Goal: Book appointment/travel/reservation

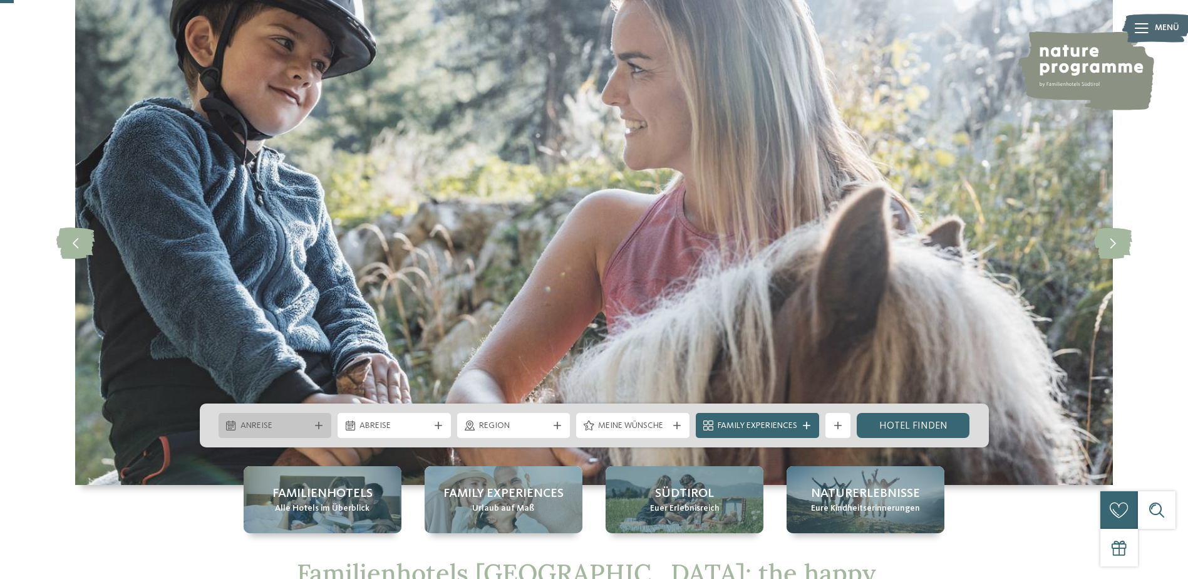
click at [311, 419] on div "Anreise" at bounding box center [275, 426] width 76 height 14
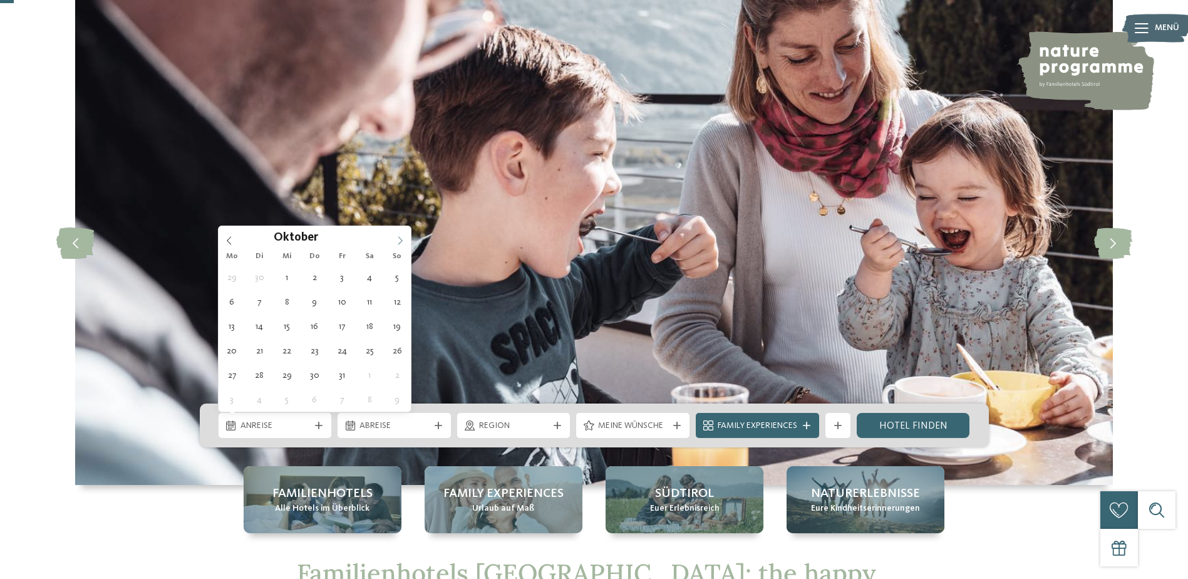
click at [402, 241] on icon at bounding box center [400, 240] width 4 height 8
type div "[DATE]"
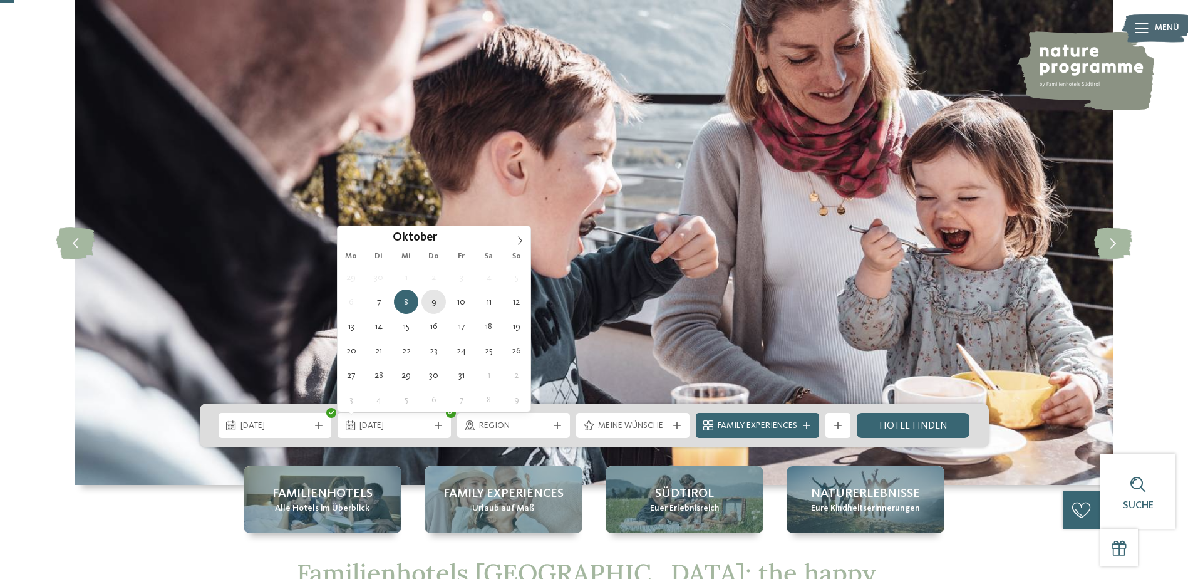
type div "[DATE]"
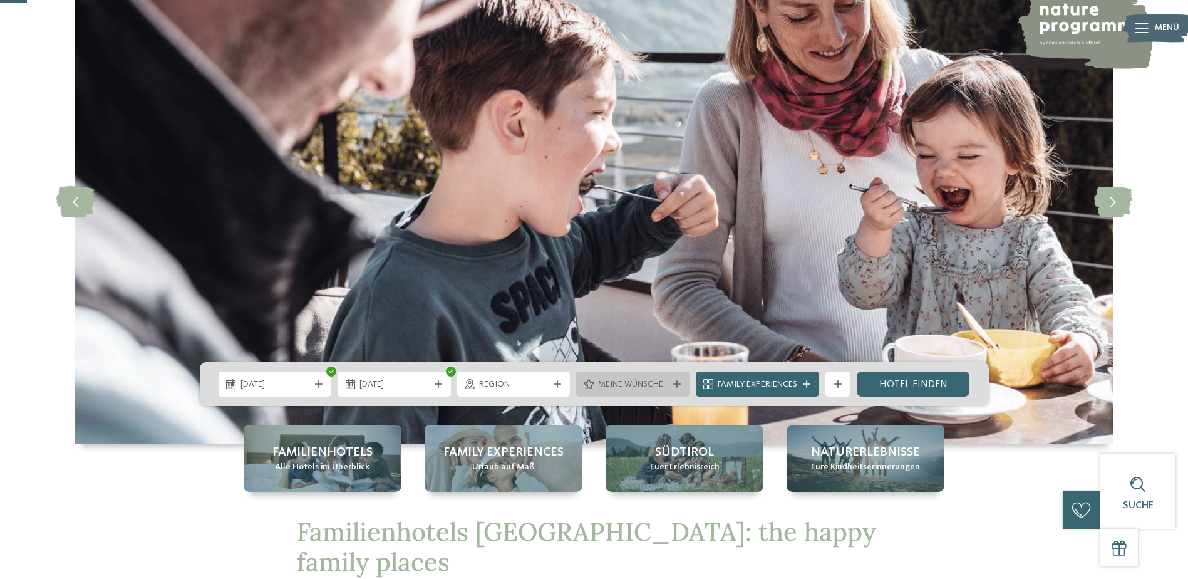
scroll to position [125, 0]
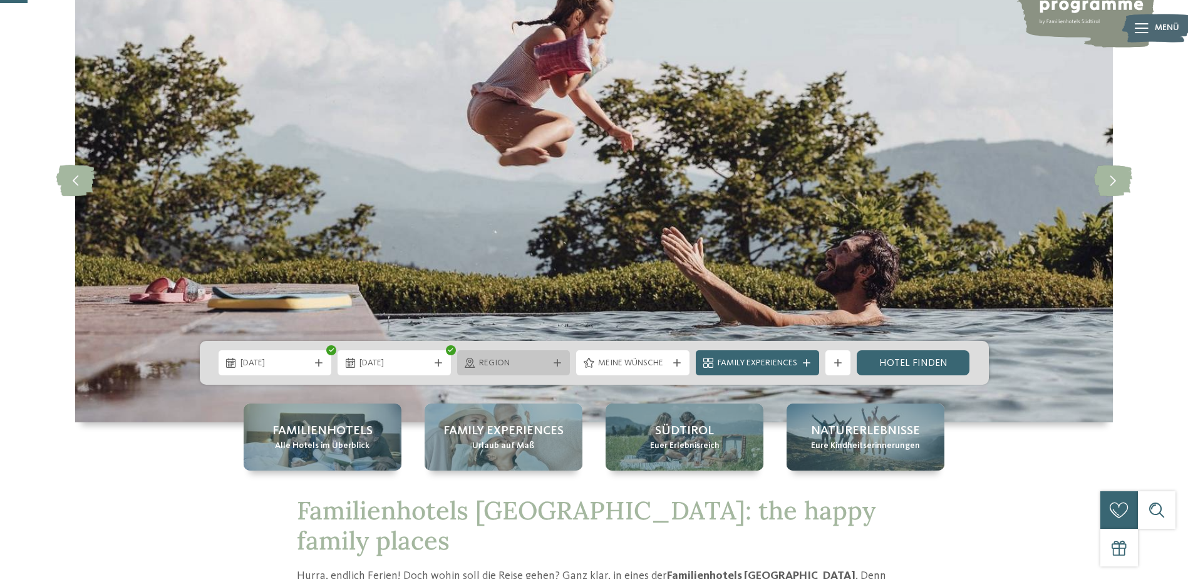
click at [553, 366] on div at bounding box center [557, 363] width 13 height 8
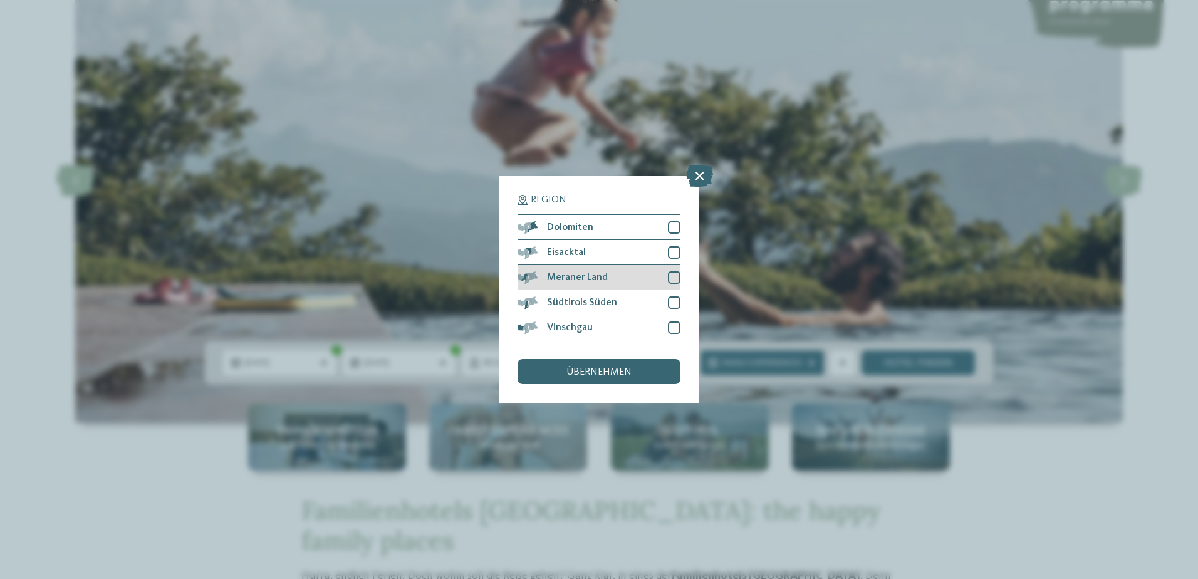
click at [611, 282] on div "Meraner Land" at bounding box center [598, 277] width 163 height 25
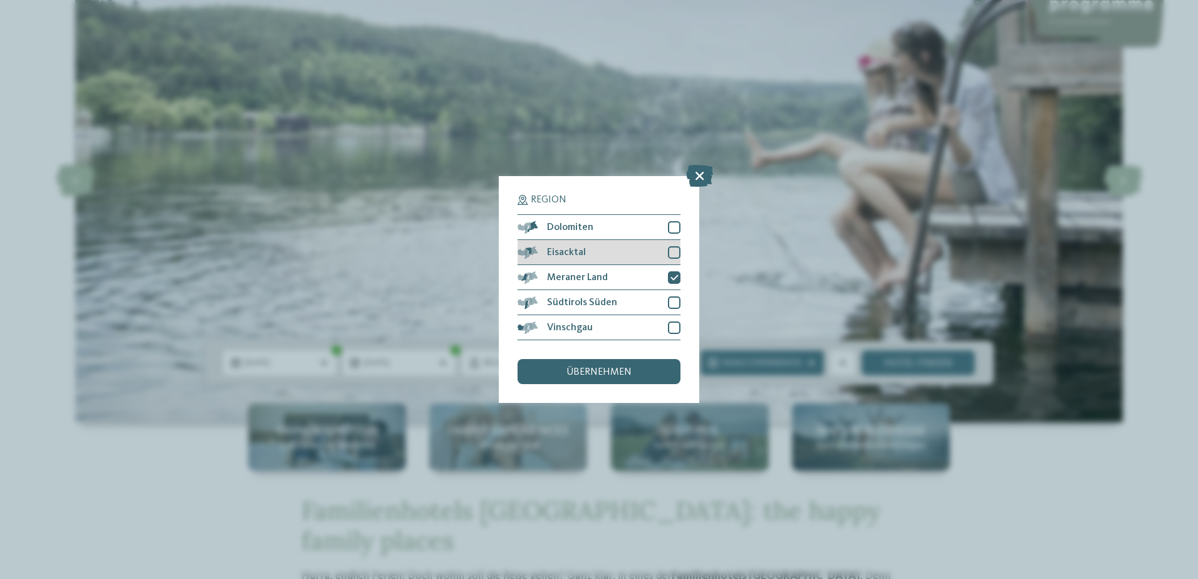
click at [621, 252] on div "Eisacktal" at bounding box center [598, 252] width 163 height 25
click at [635, 226] on div "Dolomiten" at bounding box center [598, 227] width 163 height 25
click at [628, 373] on span "übernehmen" at bounding box center [598, 372] width 65 height 10
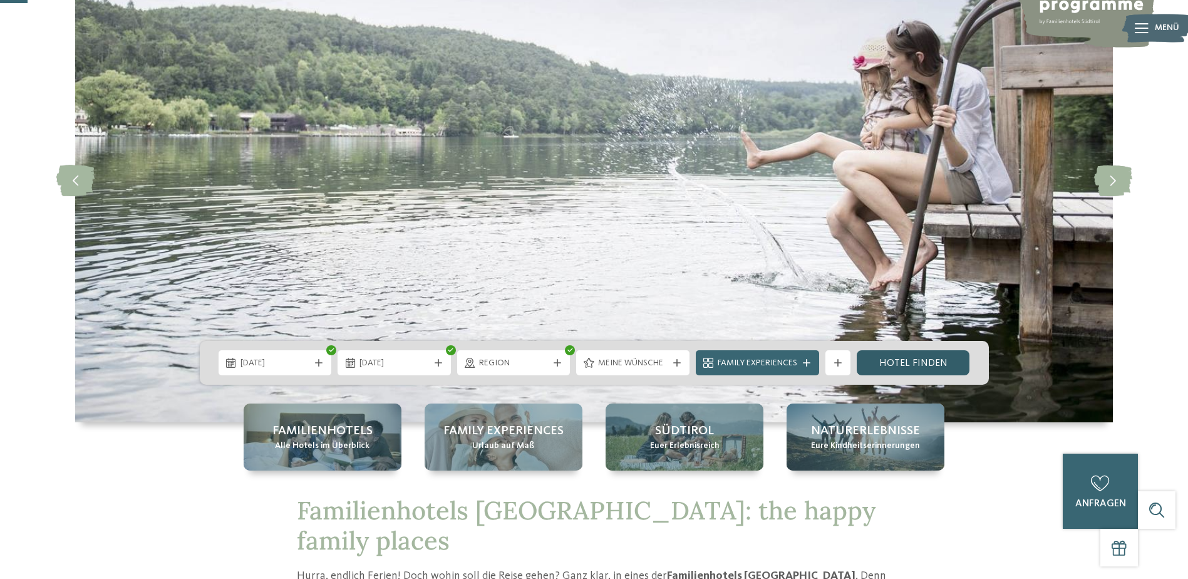
click at [924, 367] on link "Hotel finden" at bounding box center [913, 362] width 113 height 25
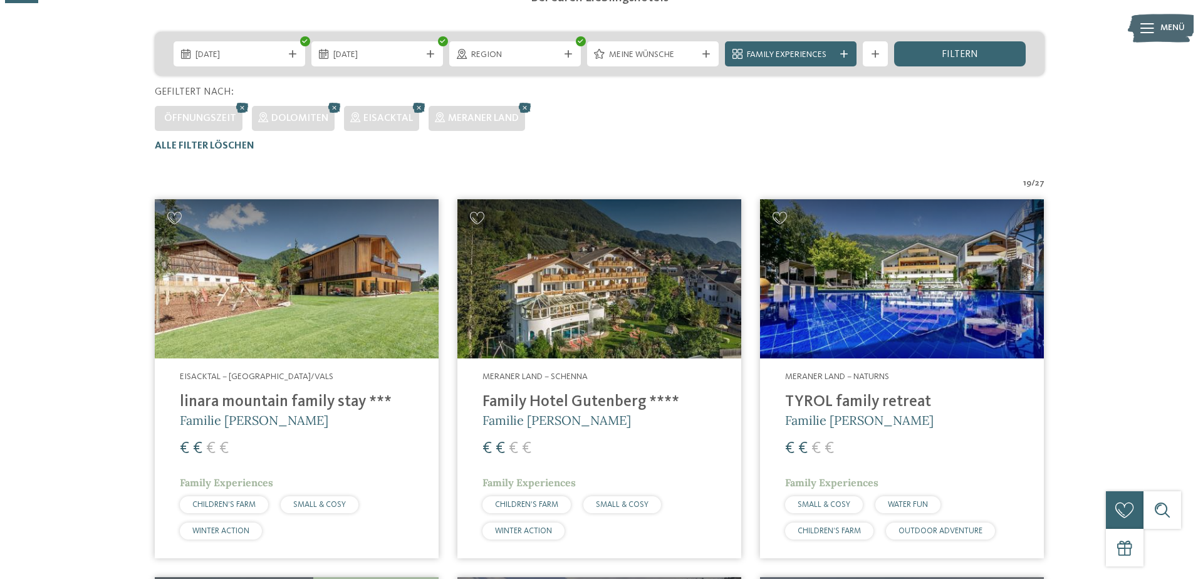
scroll to position [98, 0]
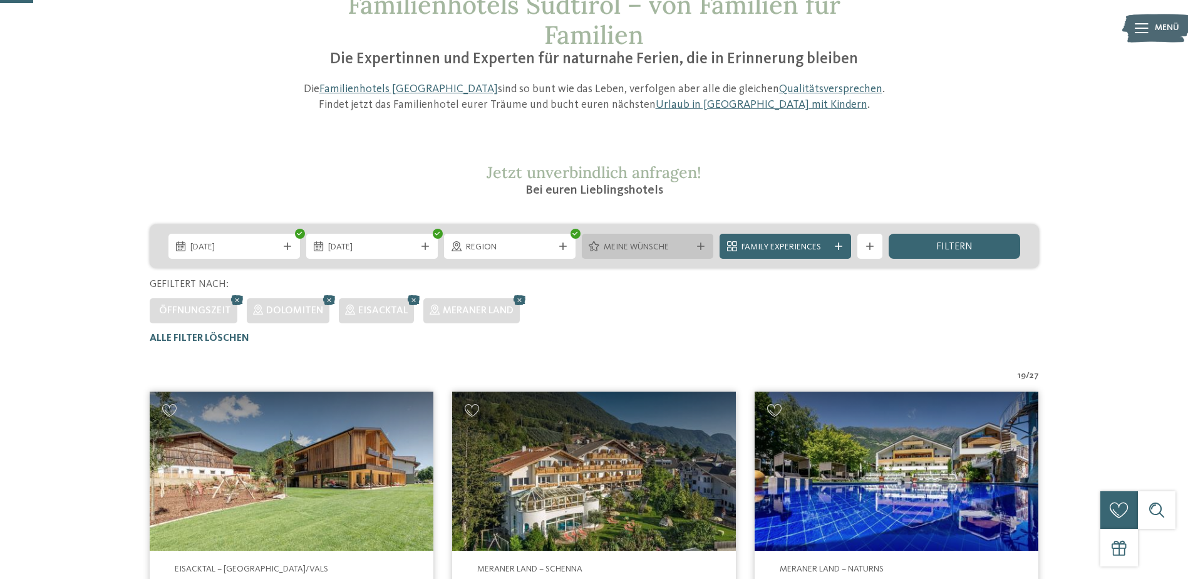
click at [647, 251] on span "Meine Wünsche" at bounding box center [648, 247] width 88 height 13
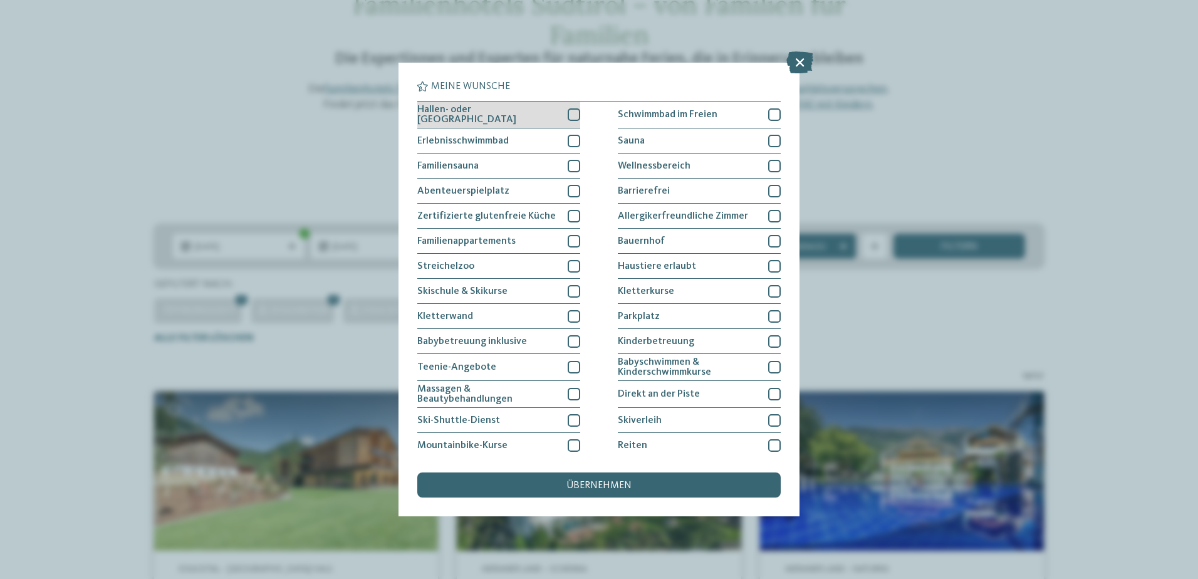
click at [564, 108] on div "Hallen- oder [GEOGRAPHIC_DATA]" at bounding box center [498, 114] width 163 height 27
click at [573, 132] on div "Erlebnisschwimmbad" at bounding box center [498, 140] width 163 height 25
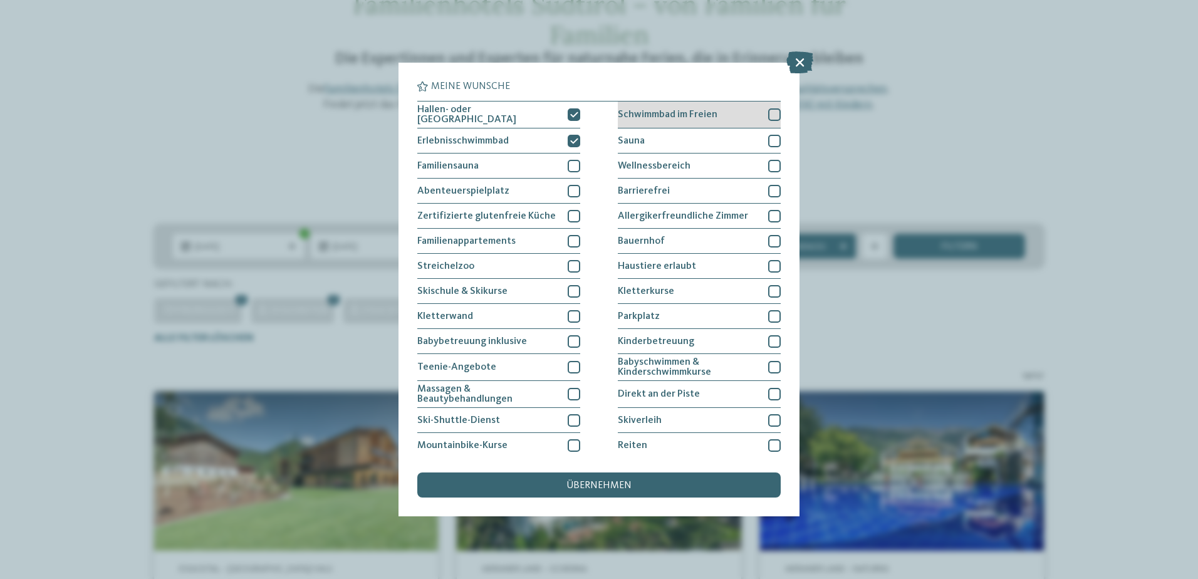
click at [676, 119] on div "Schwimmbad im Freien" at bounding box center [699, 114] width 163 height 27
click at [664, 137] on div "Sauna" at bounding box center [699, 140] width 163 height 25
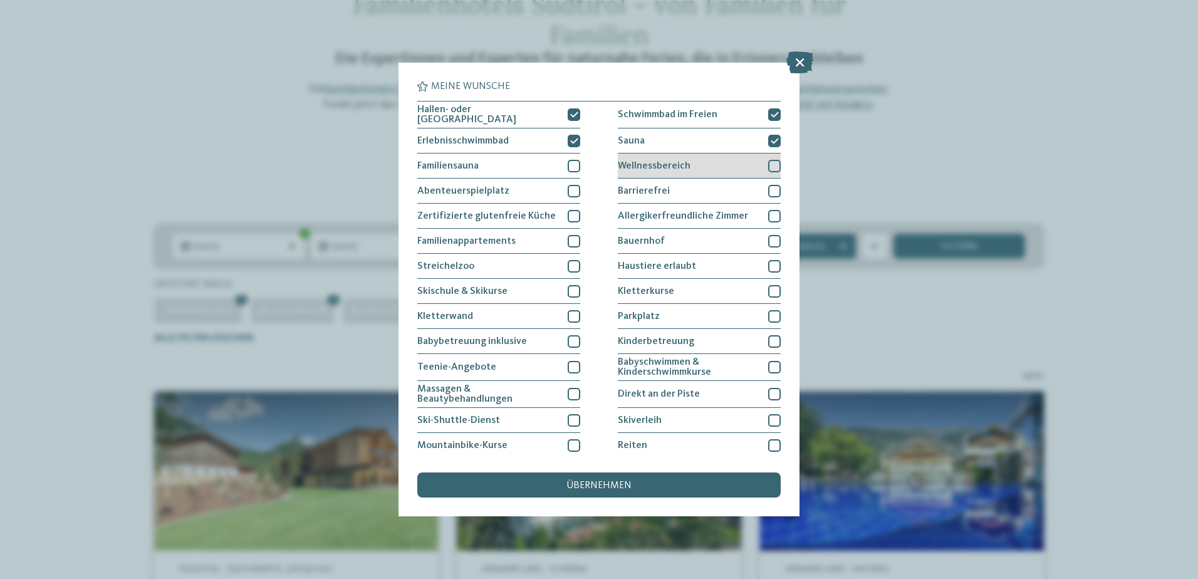
click at [664, 168] on span "Wellnessbereich" at bounding box center [654, 166] width 73 height 10
click at [656, 137] on div "Sauna" at bounding box center [699, 140] width 163 height 25
click at [497, 142] on span "Erlebnisschwimmbad" at bounding box center [462, 141] width 91 height 10
click at [496, 118] on span "Hallen- oder [GEOGRAPHIC_DATA]" at bounding box center [487, 115] width 141 height 20
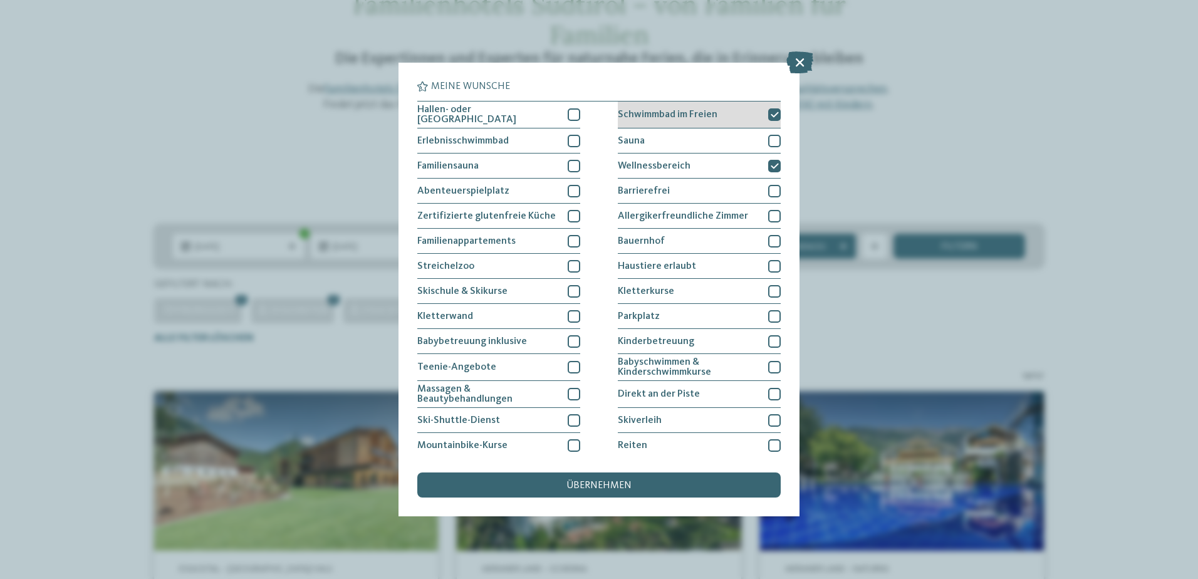
click at [717, 115] on div "Schwimmbad im Freien" at bounding box center [699, 114] width 163 height 27
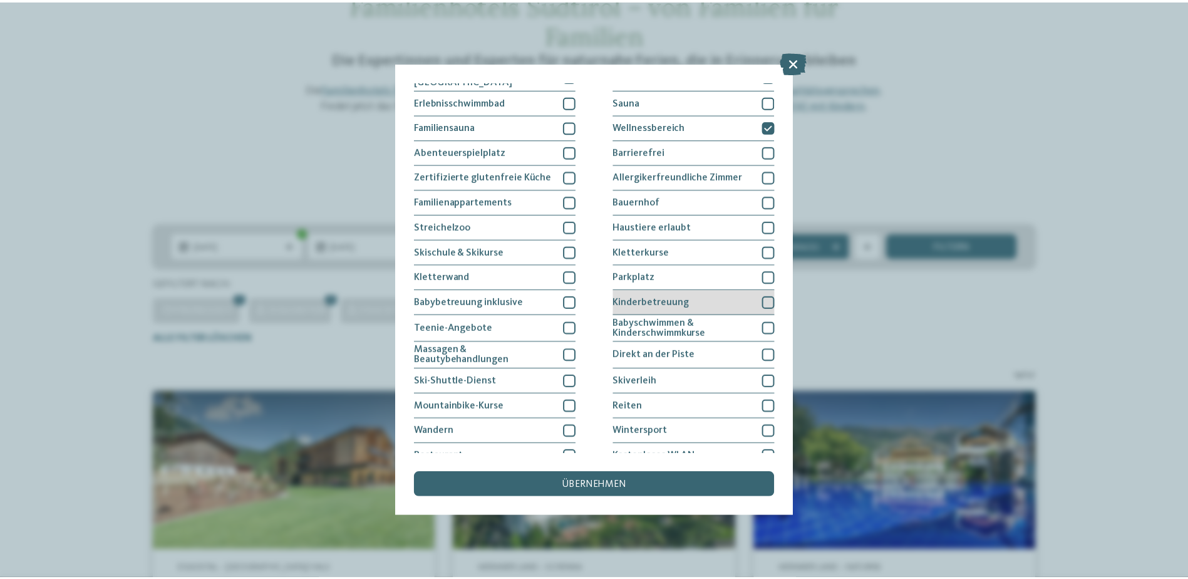
scroll to position [78, 0]
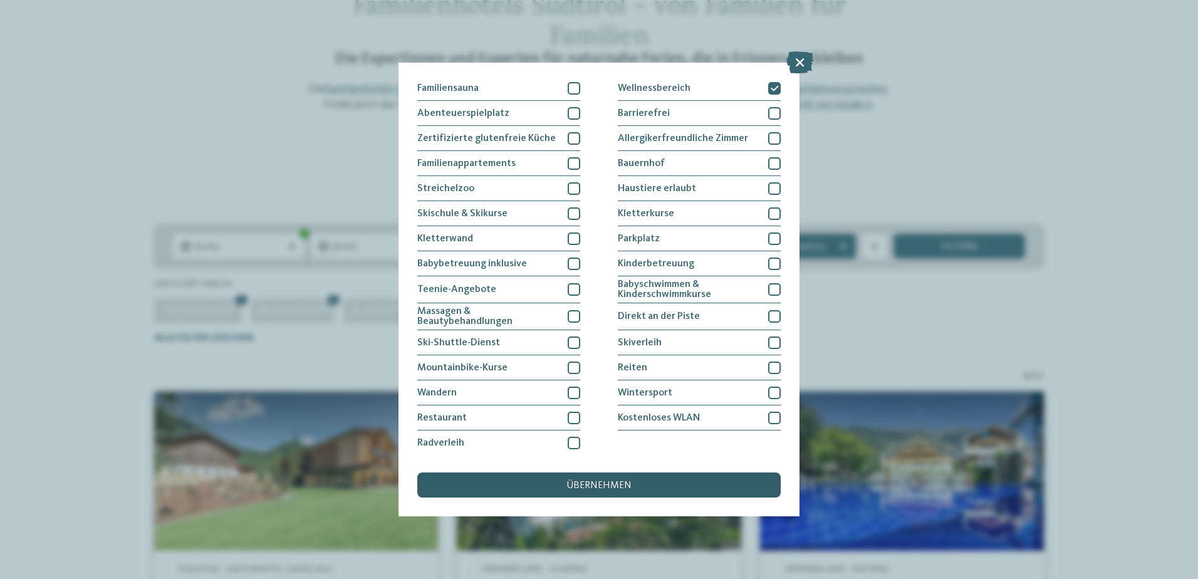
click at [632, 490] on div "übernehmen" at bounding box center [598, 484] width 363 height 25
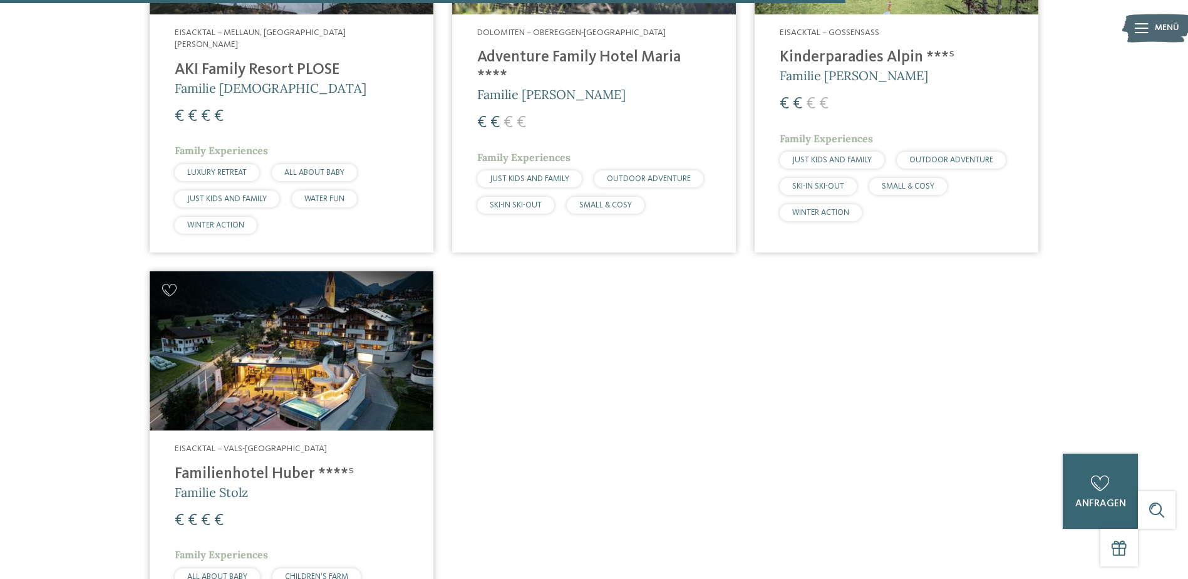
scroll to position [2165, 0]
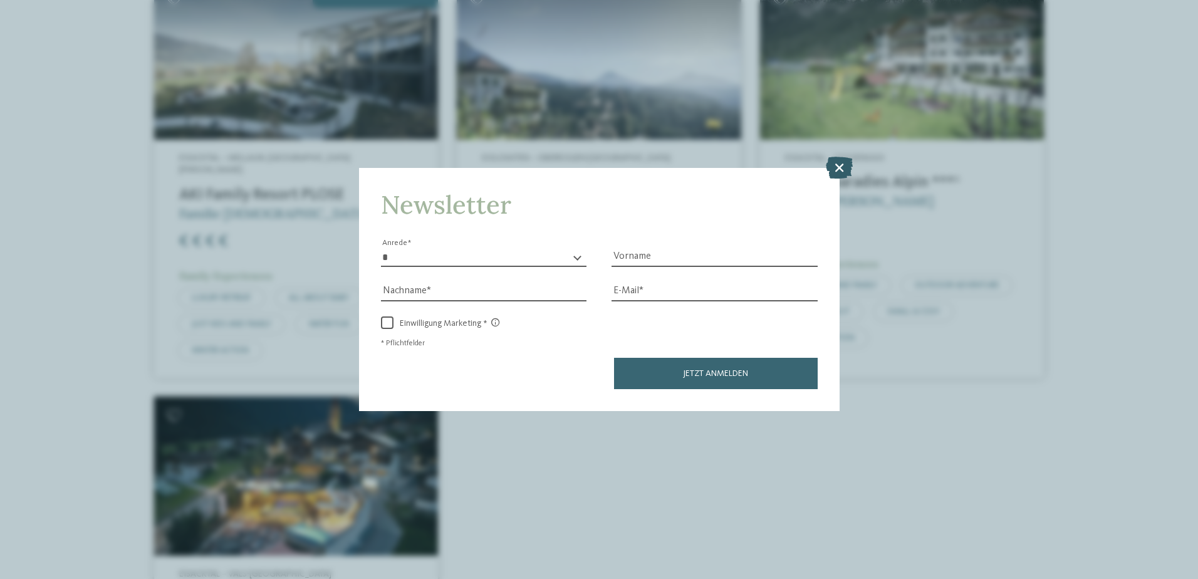
click at [828, 170] on icon at bounding box center [839, 167] width 27 height 22
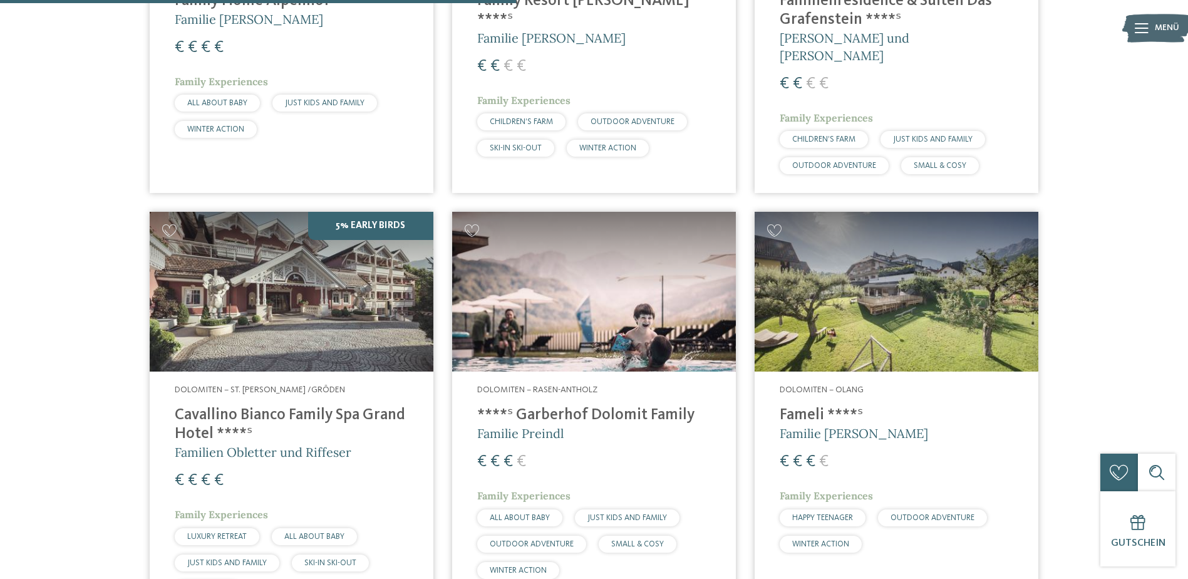
scroll to position [1288, 0]
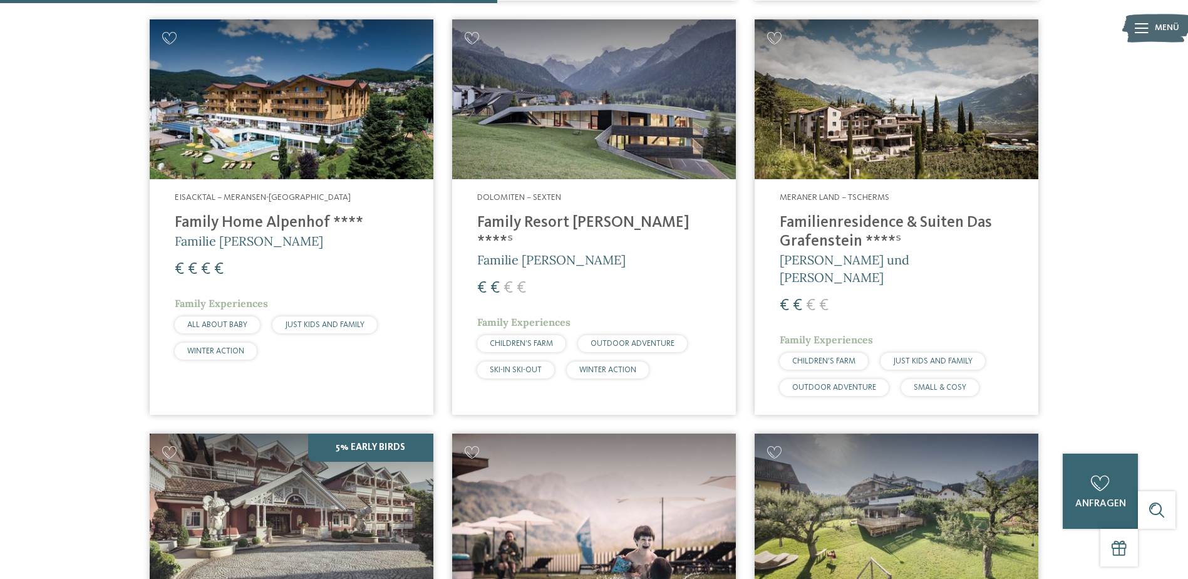
click at [228, 150] on img at bounding box center [292, 99] width 284 height 160
click at [549, 252] on span "Familie [PERSON_NAME]" at bounding box center [551, 260] width 148 height 16
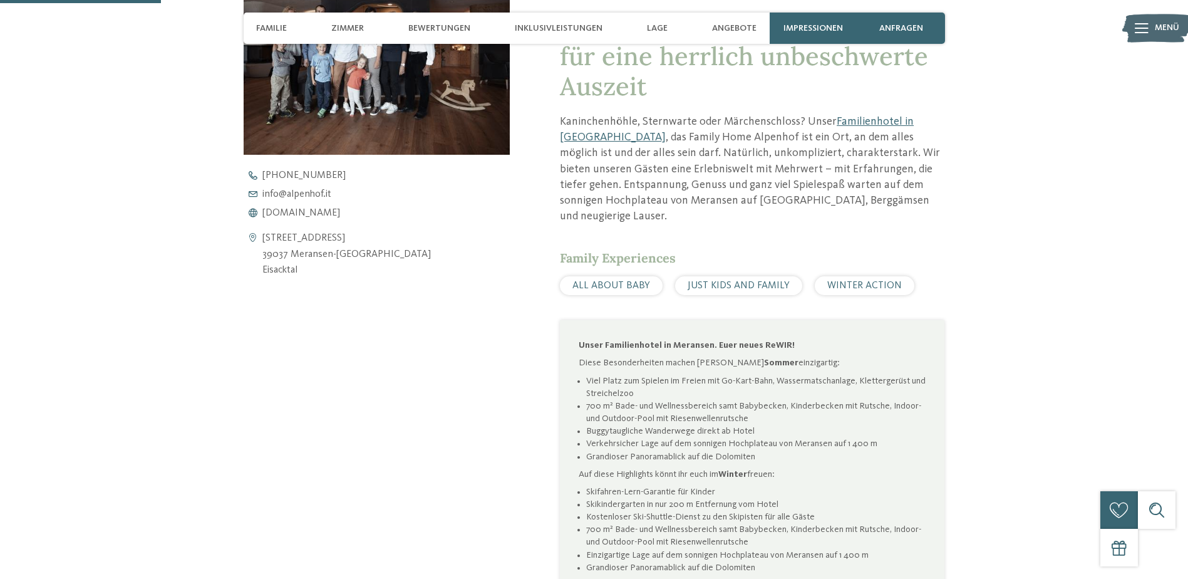
scroll to position [564, 0]
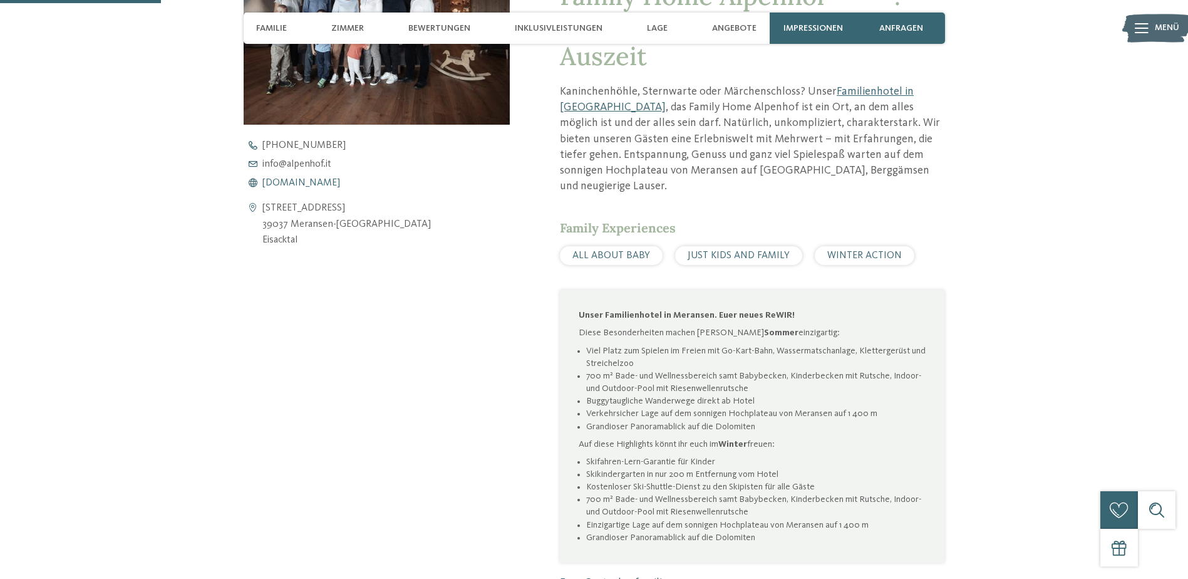
click at [309, 188] on span "www.alpenhof.it" at bounding box center [302, 183] width 78 height 10
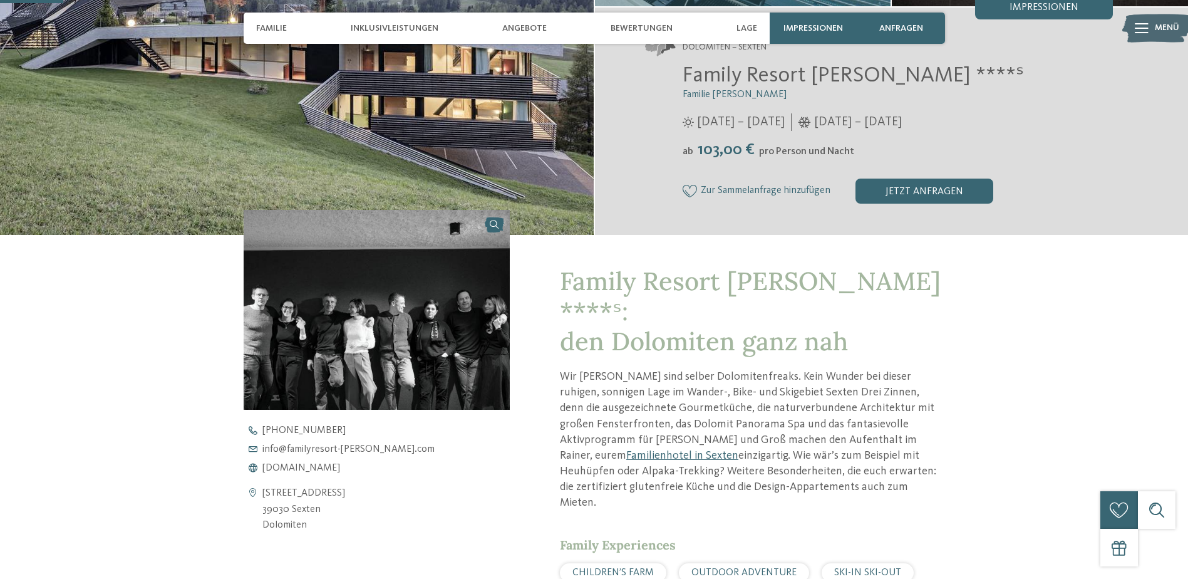
scroll to position [501, 0]
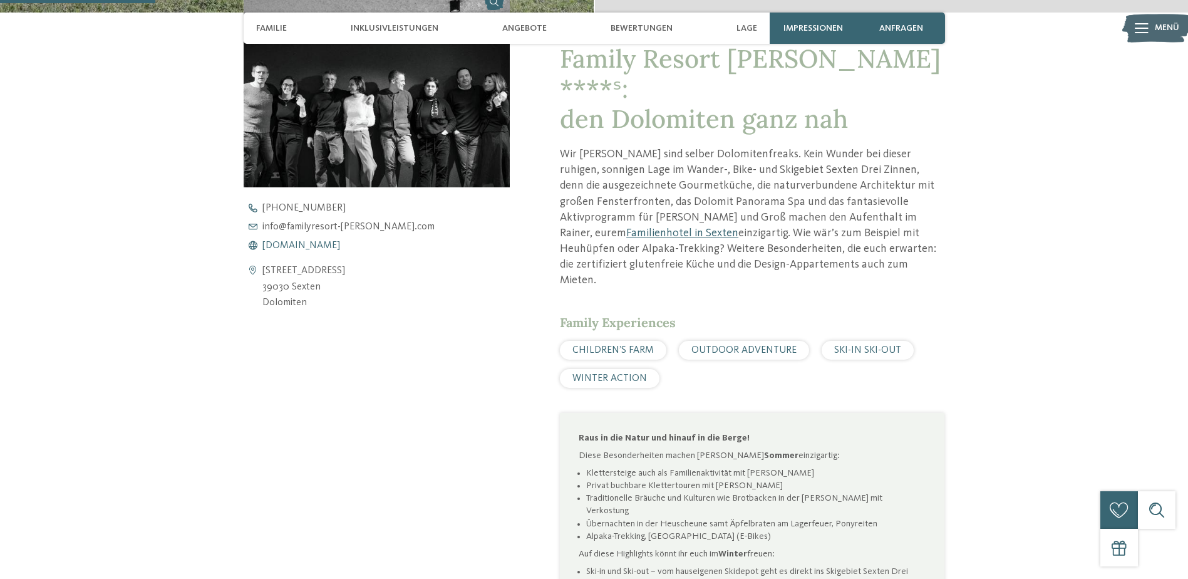
click at [340, 244] on span "www.familyresort-rainer.com" at bounding box center [302, 246] width 78 height 10
